Goal: Task Accomplishment & Management: Manage account settings

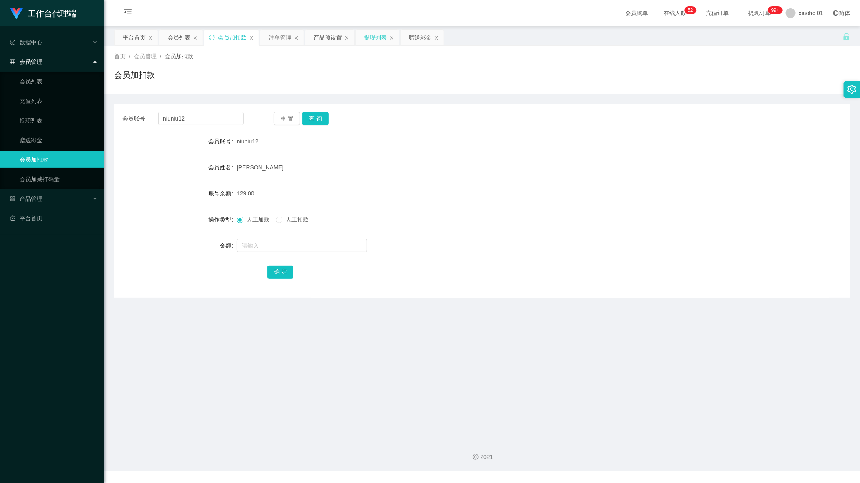
click at [380, 35] on div "提现列表" at bounding box center [375, 37] width 23 height 15
